Goal: Information Seeking & Learning: Learn about a topic

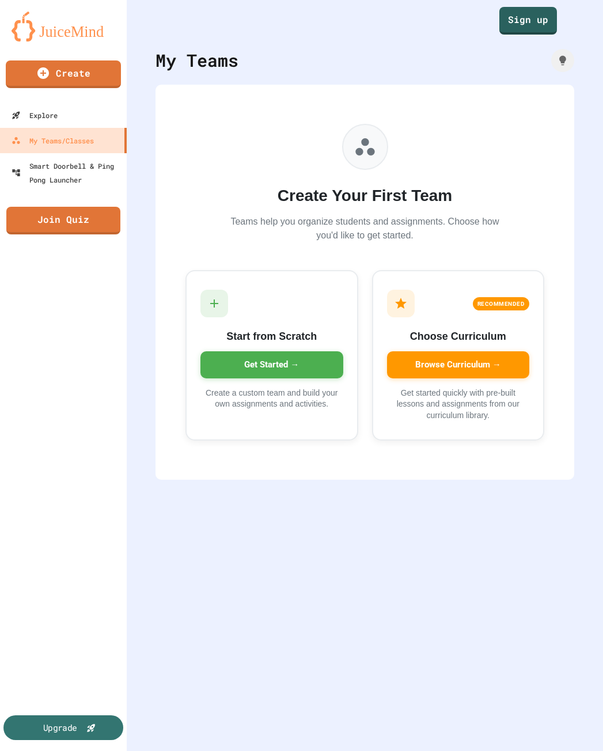
click at [66, 727] on div "Upgrade" at bounding box center [60, 727] width 34 height 13
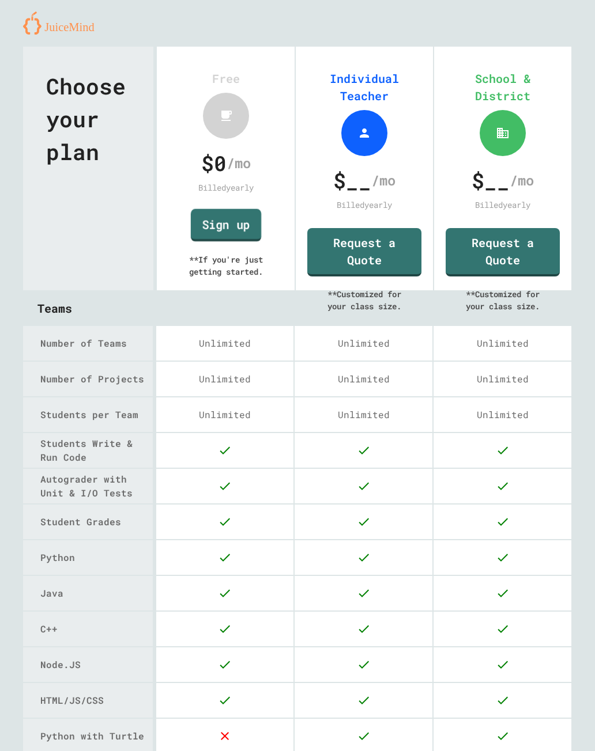
click at [220, 226] on link "Sign up" at bounding box center [225, 225] width 70 height 33
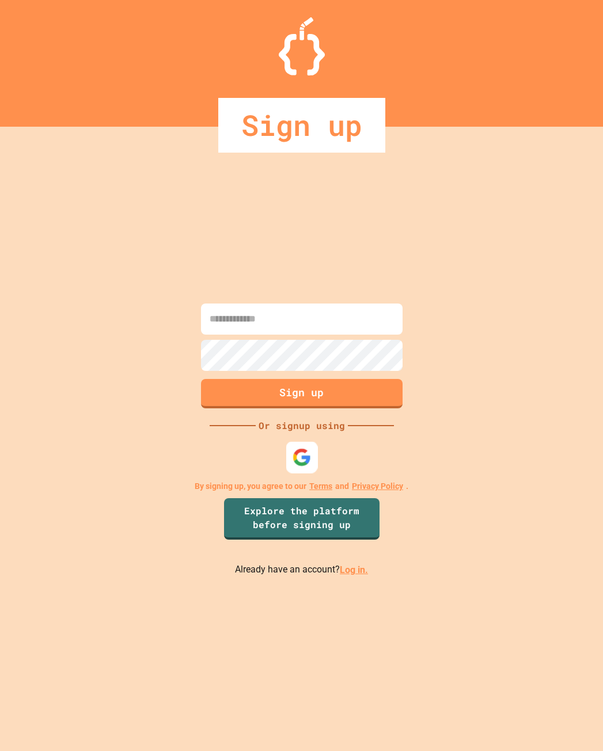
click at [296, 458] on img at bounding box center [301, 457] width 19 height 19
click at [294, 512] on link "Explore the platform before signing up" at bounding box center [301, 519] width 158 height 44
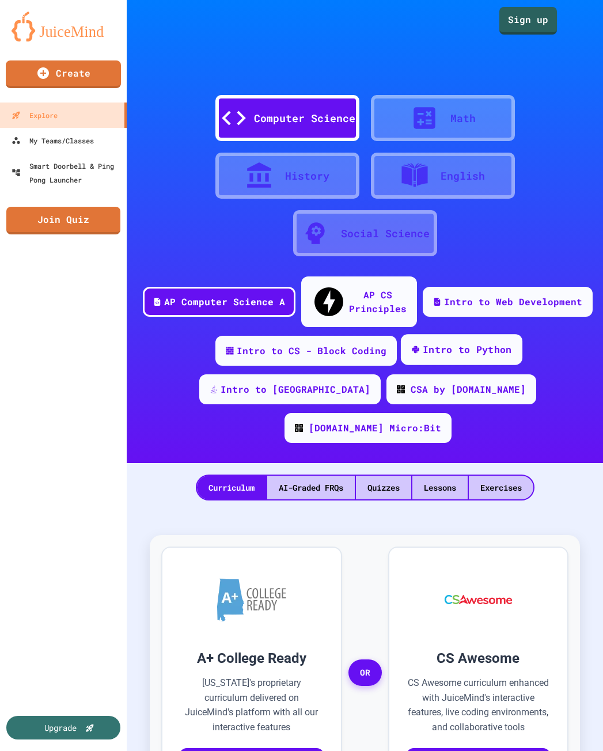
click at [423, 343] on div "Intro to Python" at bounding box center [467, 350] width 89 height 14
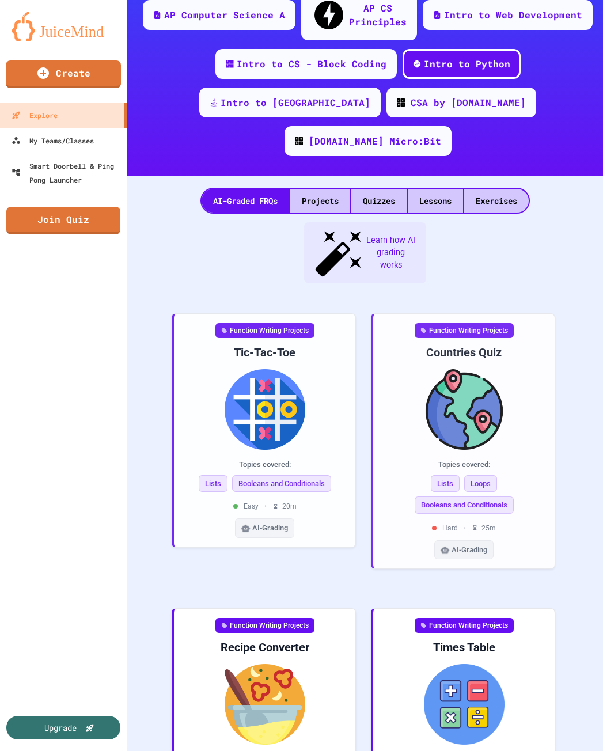
scroll to position [288, 0]
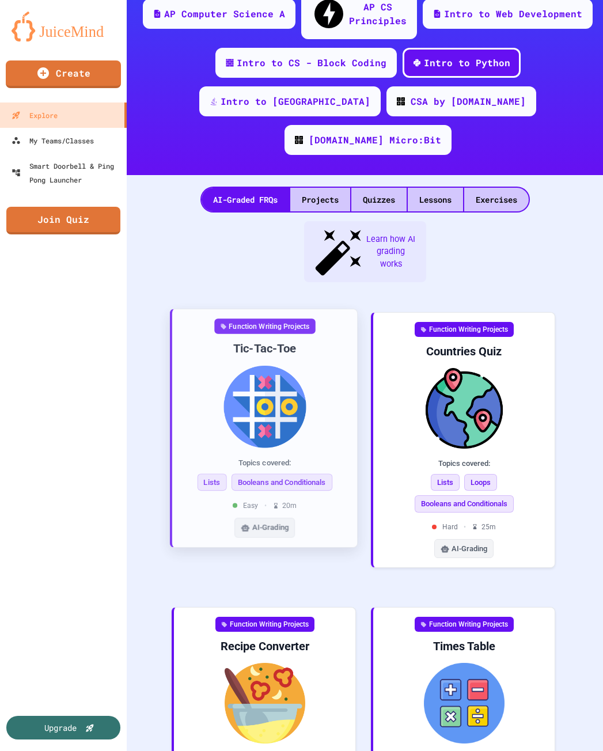
click at [217, 366] on img at bounding box center [265, 407] width 167 height 82
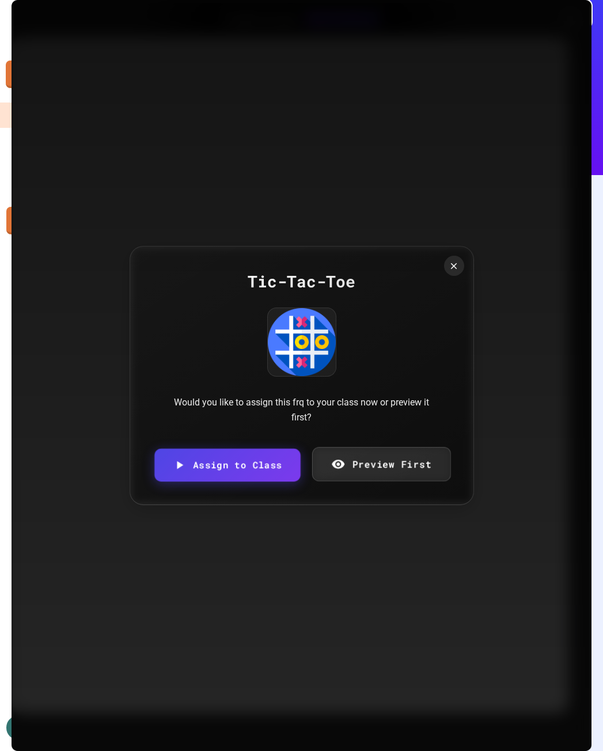
click at [373, 466] on link "Preview First" at bounding box center [381, 464] width 139 height 34
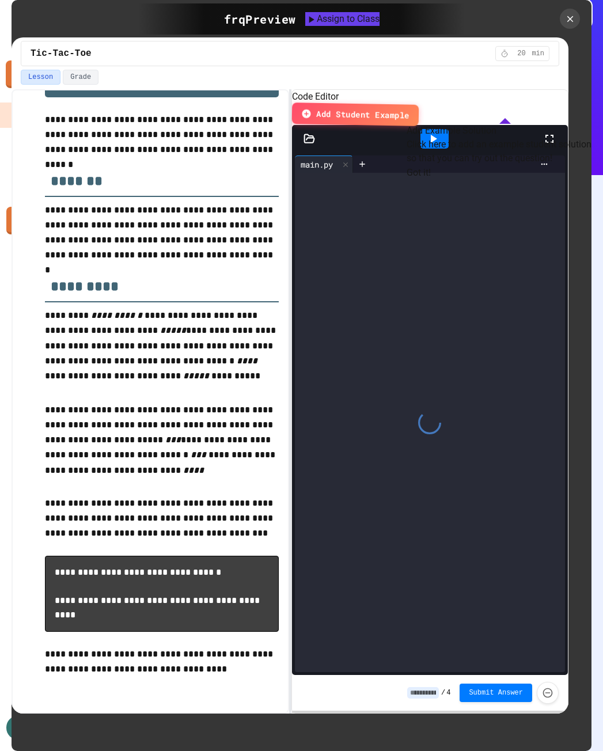
scroll to position [92, 0]
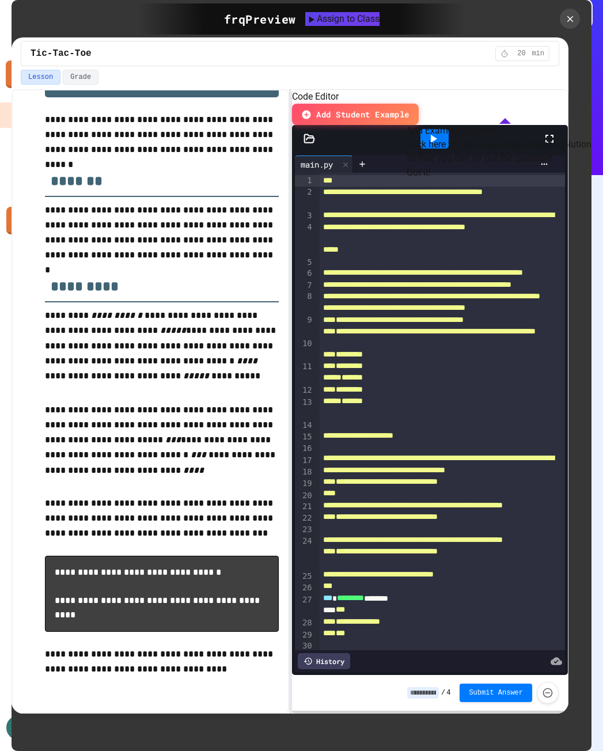
click at [431, 180] on button "Got it!" at bounding box center [419, 173] width 24 height 14
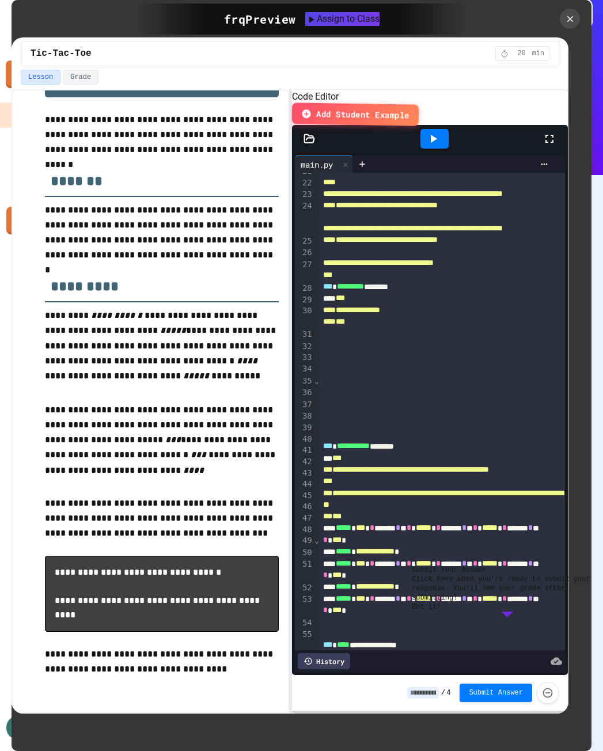
scroll to position [288, 0]
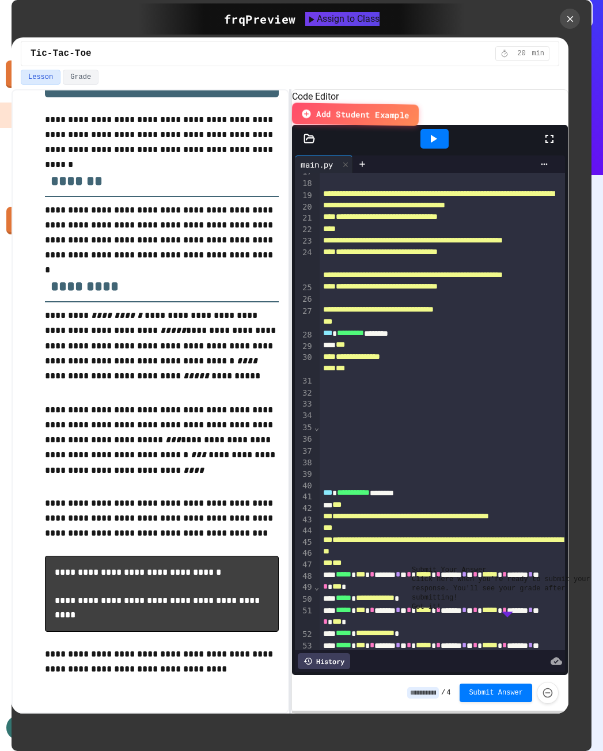
click at [441, 612] on button "Got it!" at bounding box center [426, 607] width 29 height 9
click at [571, 16] on icon at bounding box center [570, 19] width 13 height 13
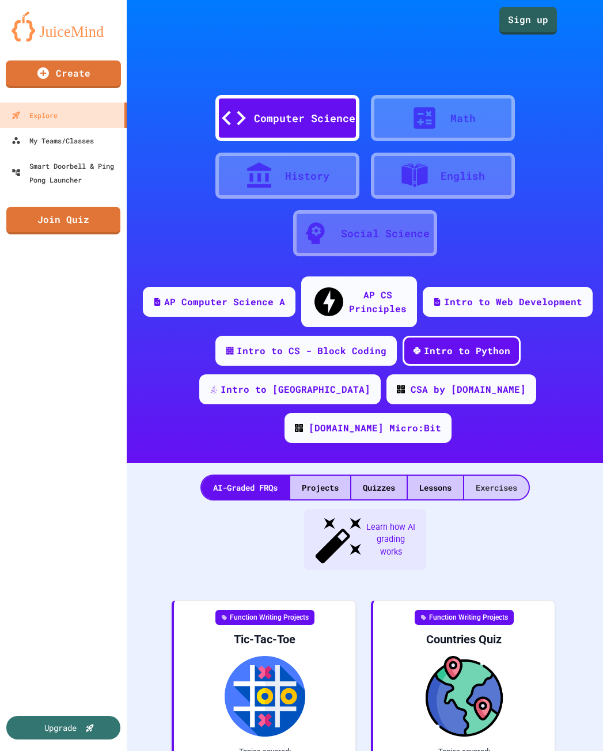
click at [519, 476] on div "Exercises" at bounding box center [496, 488] width 65 height 24
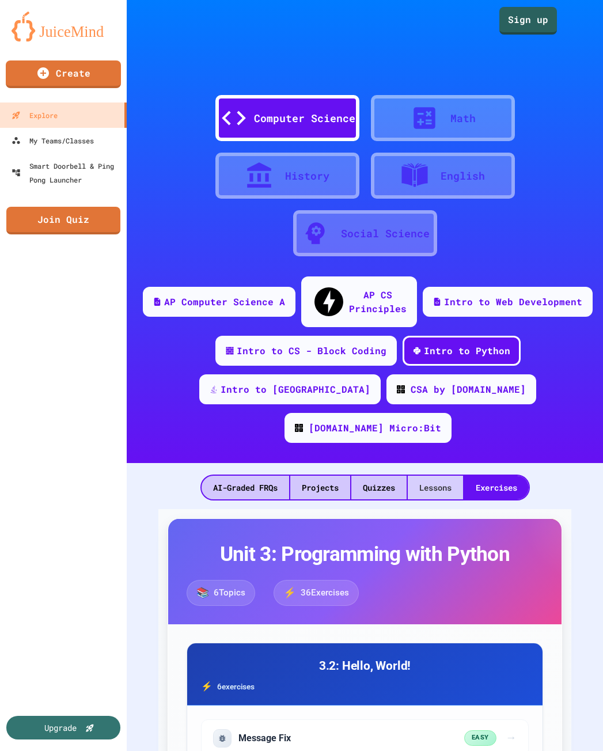
click at [447, 476] on div "Lessons" at bounding box center [435, 488] width 55 height 24
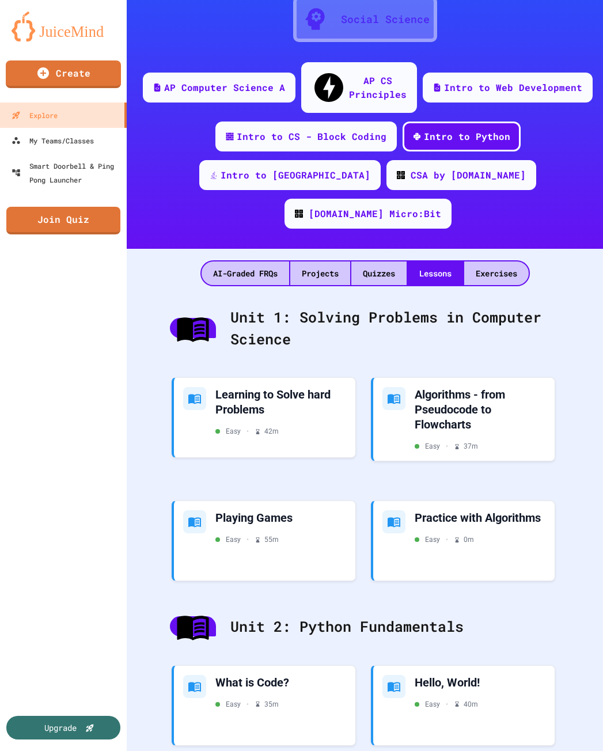
scroll to position [231, 0]
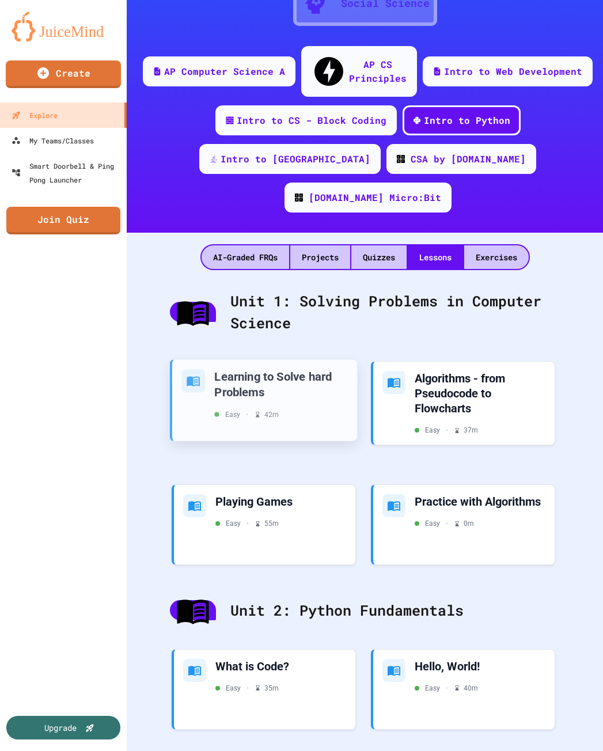
click at [273, 369] on div "Learning to Solve hard Problems" at bounding box center [281, 384] width 134 height 31
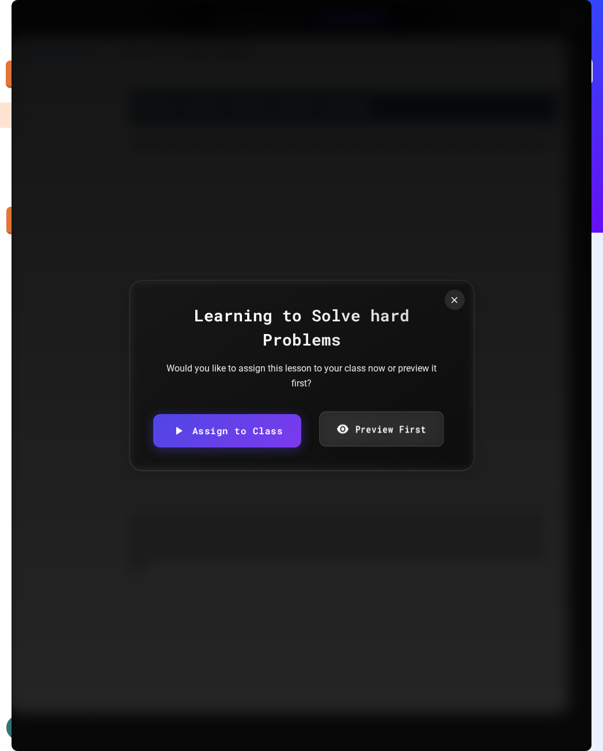
click at [349, 442] on link "Preview First" at bounding box center [381, 428] width 124 height 35
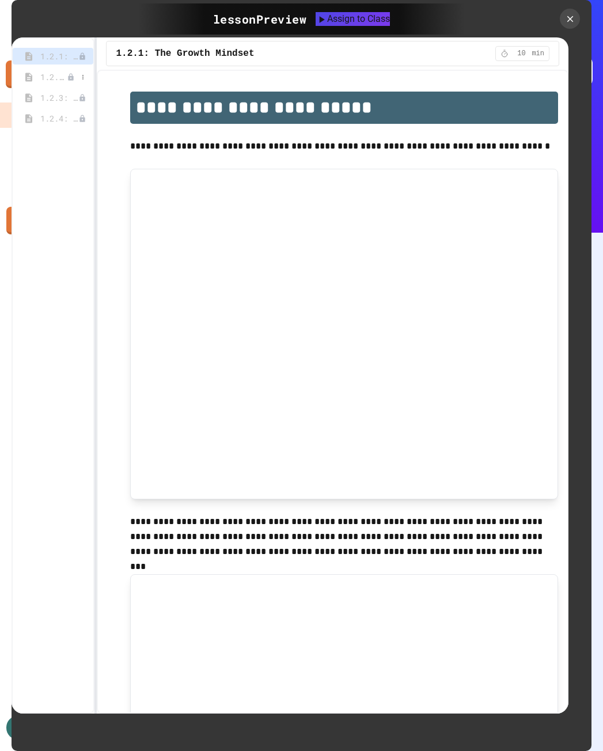
click at [60, 78] on span "1.2.2: Learning to Solve Hard Problems" at bounding box center [53, 77] width 27 height 12
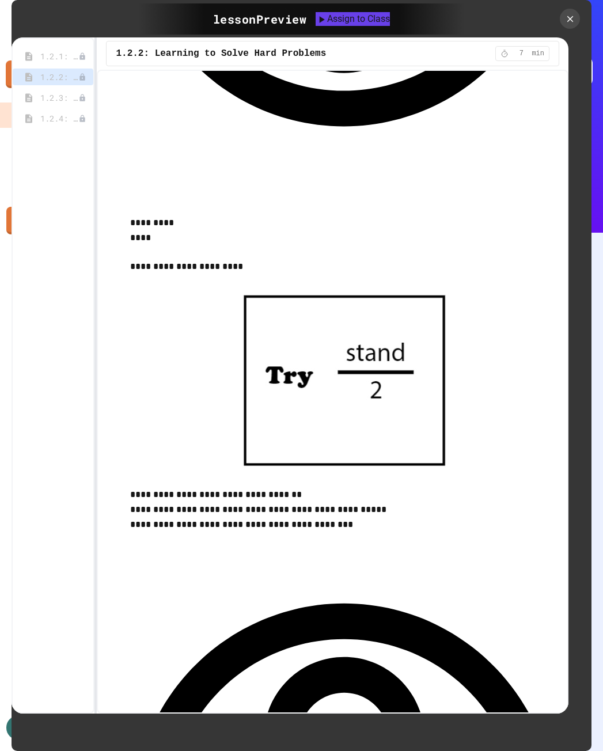
scroll to position [1210, 0]
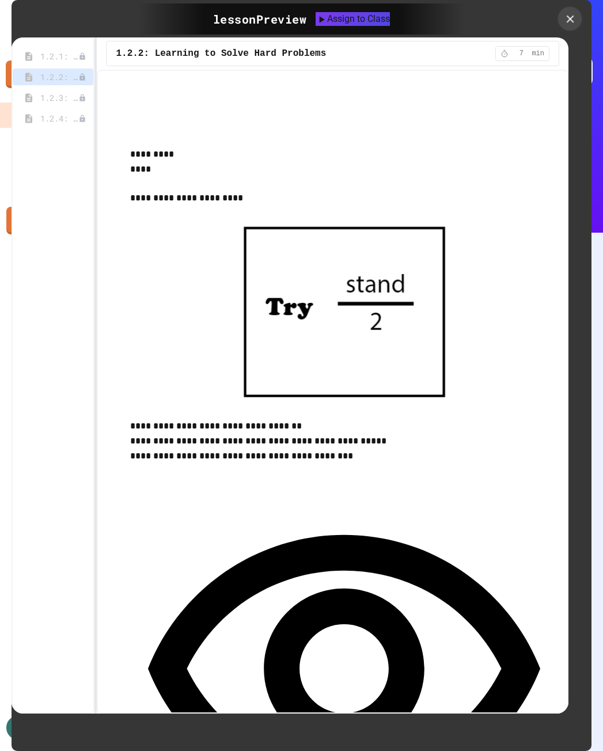
click at [577, 17] on div at bounding box center [570, 19] width 24 height 24
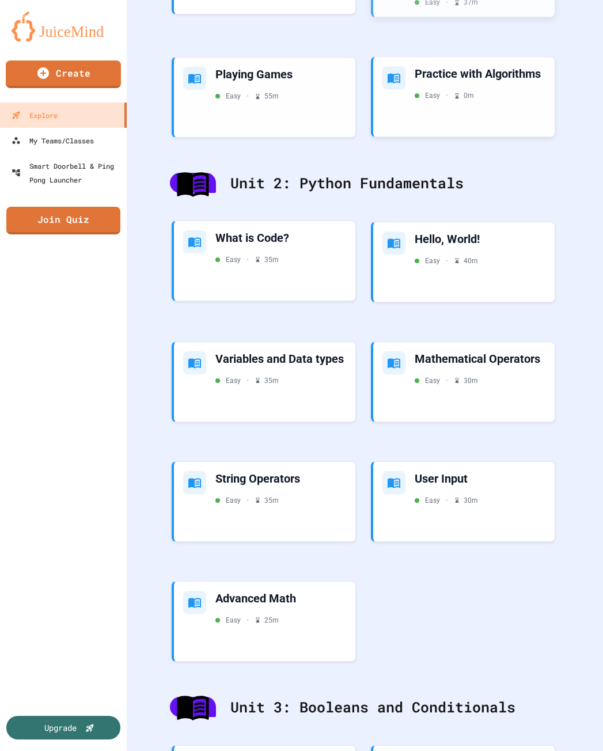
scroll to position [692, 0]
